Goal: Information Seeking & Learning: Learn about a topic

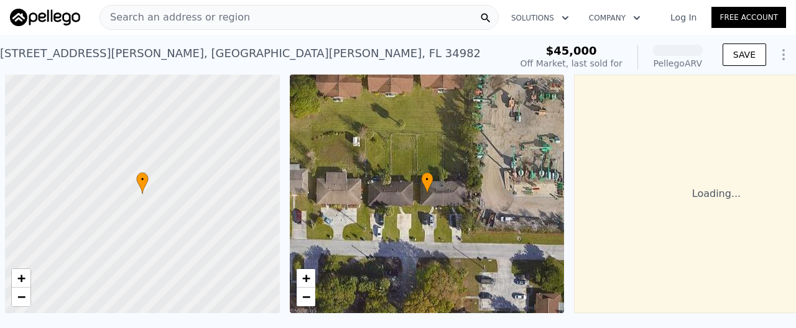
scroll to position [0, 1]
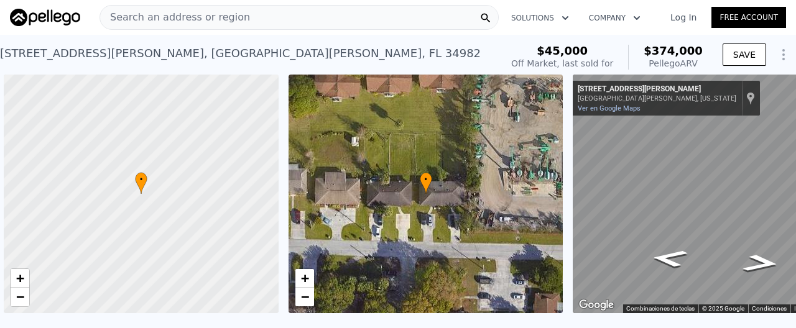
click at [226, 19] on span "Search an address or region" at bounding box center [175, 17] width 150 height 15
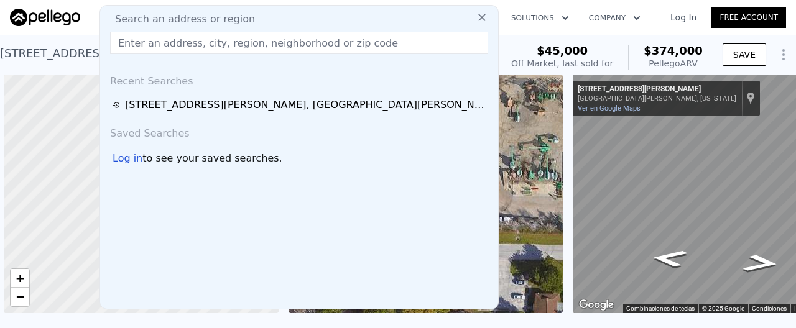
scroll to position [1, 0]
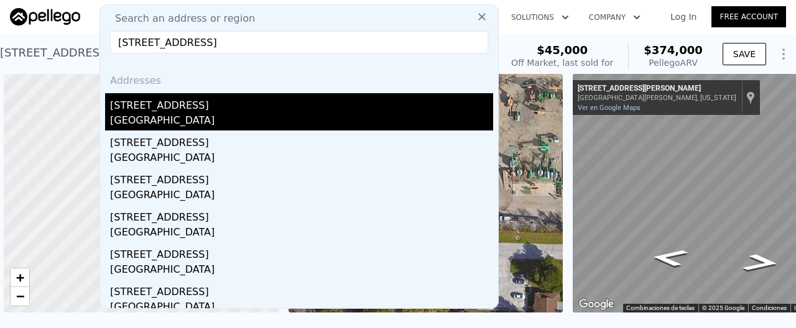
type input "[STREET_ADDRESS]"
click at [220, 113] on div "[GEOGRAPHIC_DATA]" at bounding box center [301, 121] width 383 height 17
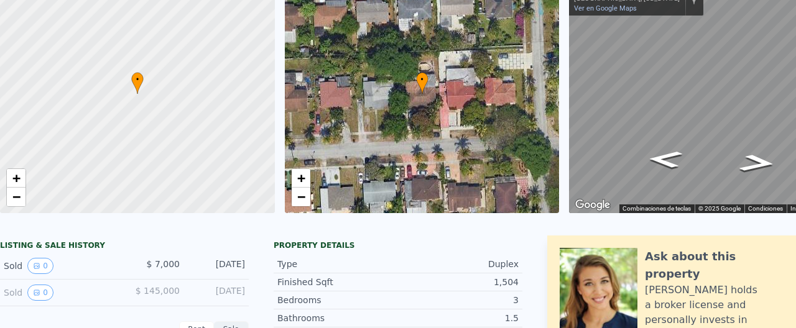
scroll to position [4, 0]
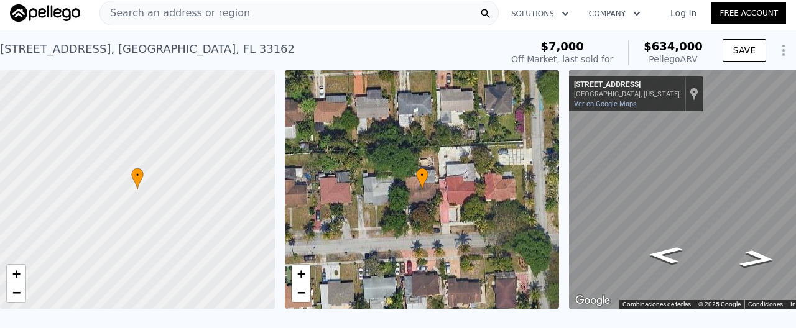
click at [693, 14] on link "Log In" at bounding box center [683, 13] width 56 height 12
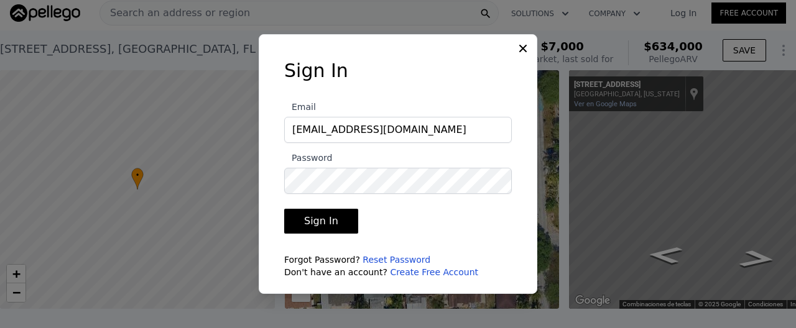
type input "[EMAIL_ADDRESS][DOMAIN_NAME]"
click at [315, 215] on button "Sign In" at bounding box center [321, 221] width 74 height 25
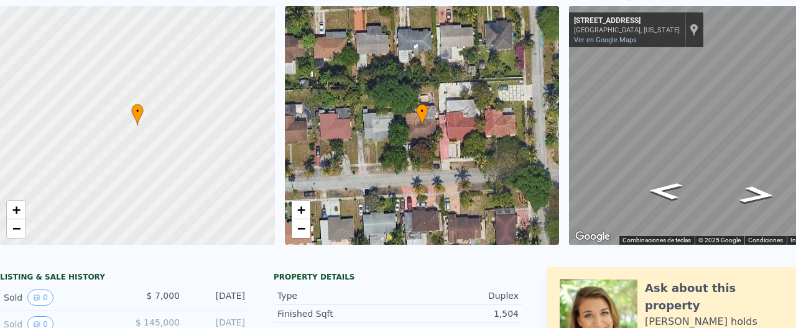
scroll to position [0, 0]
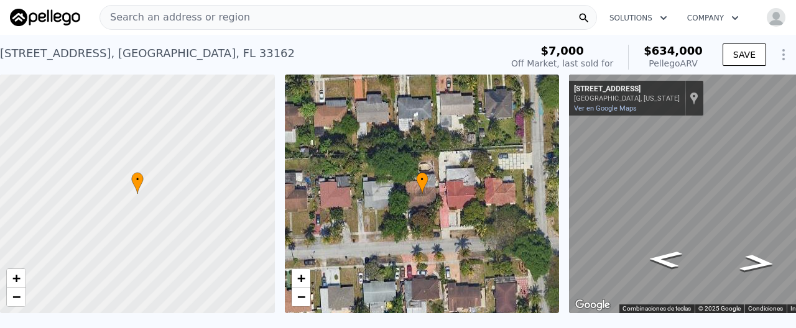
drag, startPoint x: 276, startPoint y: 56, endPoint x: 257, endPoint y: 56, distance: 18.7
click at [276, 55] on div "[STREET_ADDRESS] Sold [DATE] for $7k (~ARV $634k )" at bounding box center [248, 57] width 496 height 35
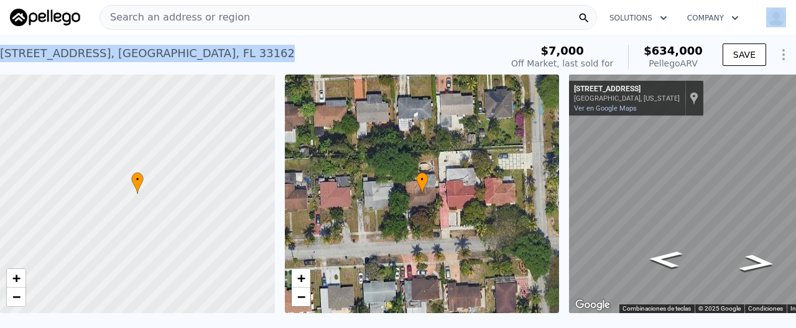
drag, startPoint x: 243, startPoint y: 53, endPoint x: 0, endPoint y: 33, distance: 244.0
click at [0, 40] on div "[STREET_ADDRESS] Sold [DATE] for $7k (~ARV $634k )" at bounding box center [248, 57] width 496 height 35
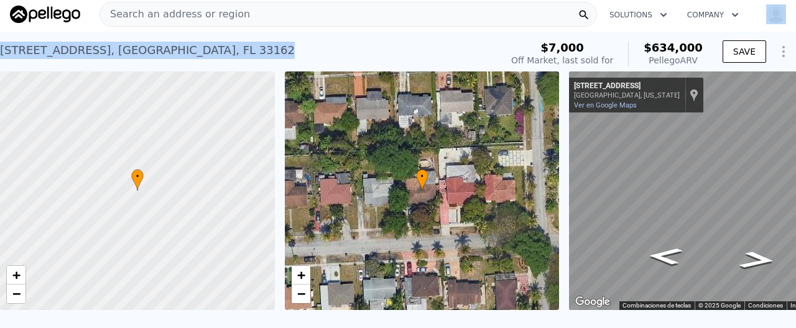
copy div "Open user menu [STREET_ADDRESS]"
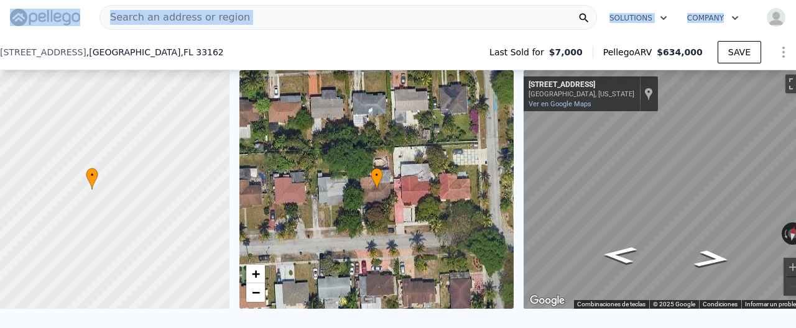
scroll to position [0, 63]
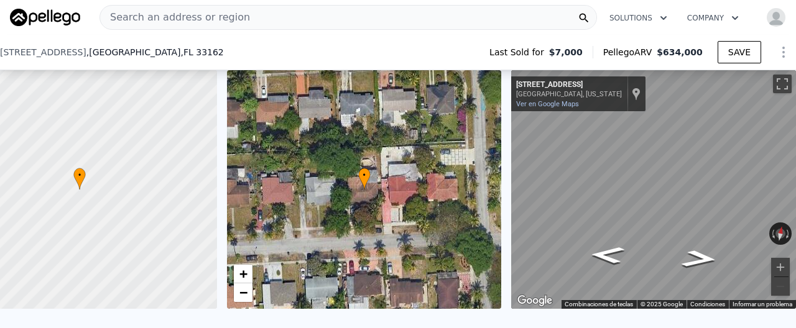
click at [262, 17] on div "Search an address or region" at bounding box center [347, 17] width 497 height 25
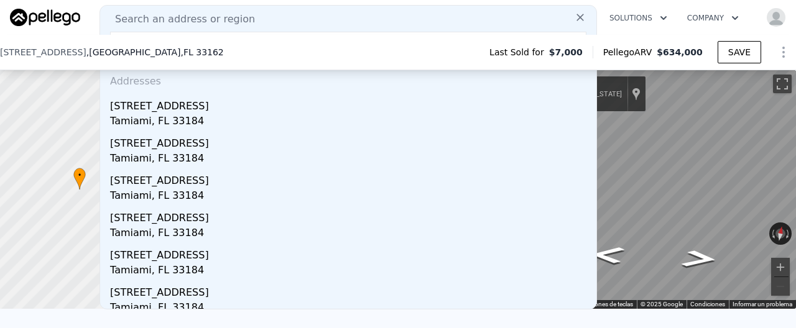
type input "[STREET_ADDRESS]"
click at [463, 16] on div "Search an address or region" at bounding box center [348, 19] width 486 height 15
click at [177, 21] on span "Search an address or region" at bounding box center [180, 19] width 150 height 15
click at [173, 22] on span "Search an address or region" at bounding box center [180, 19] width 150 height 15
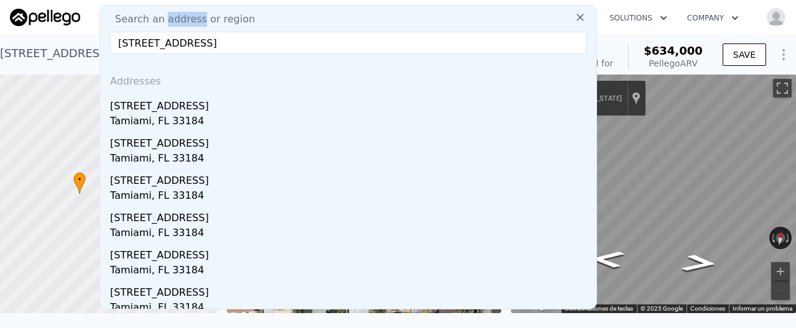
scroll to position [0, 0]
click at [300, 20] on div "Search an address or region" at bounding box center [348, 19] width 486 height 15
click at [579, 18] on icon at bounding box center [580, 17] width 12 height 12
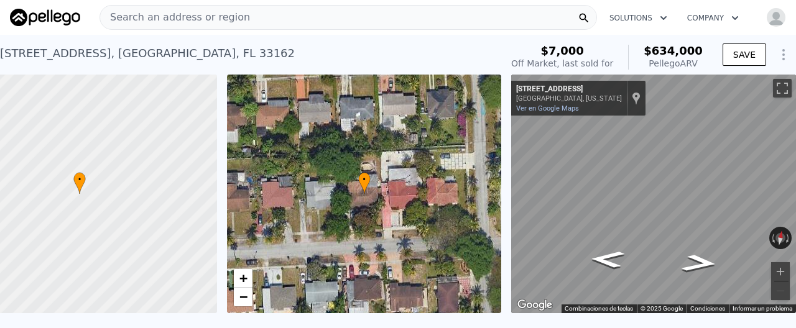
click at [390, 27] on div "Search an address or region" at bounding box center [347, 17] width 497 height 25
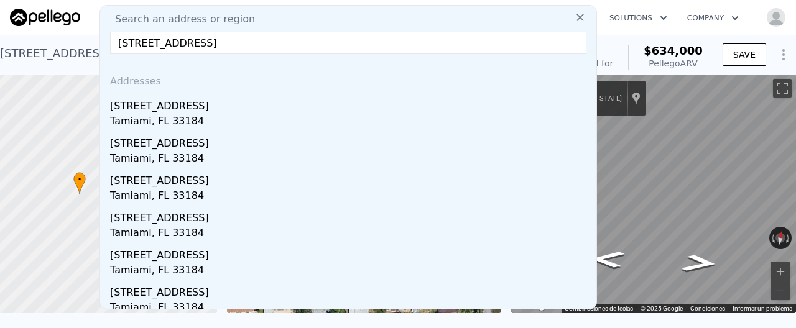
click at [450, 42] on input "[STREET_ADDRESS]" at bounding box center [348, 43] width 476 height 22
drag, startPoint x: 290, startPoint y: 42, endPoint x: 471, endPoint y: 50, distance: 181.7
click at [469, 50] on input "[STREET_ADDRESS]" at bounding box center [348, 43] width 476 height 22
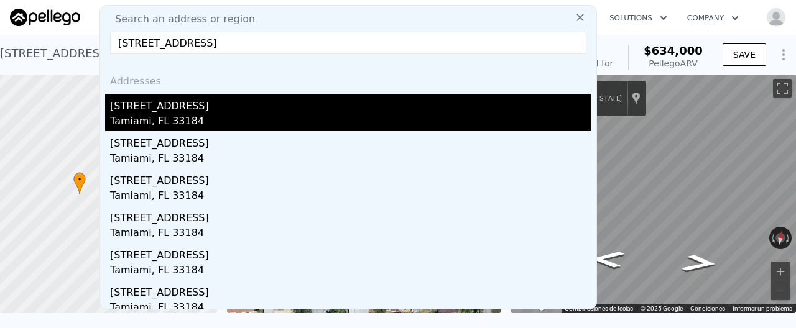
type input "[STREET_ADDRESS]"
click at [231, 116] on div "Tamiami, FL 33184" at bounding box center [350, 122] width 481 height 17
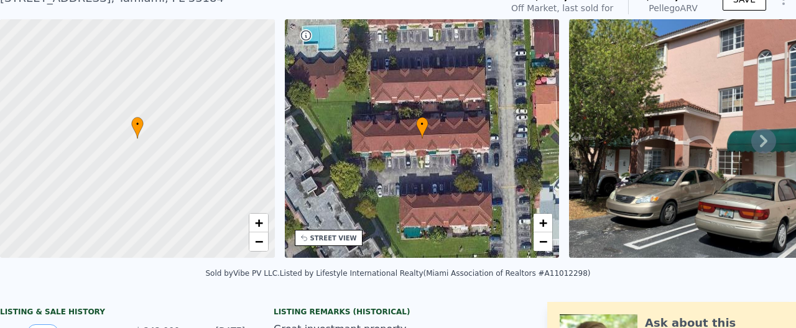
scroll to position [55, 0]
